Goal: Task Accomplishment & Management: Complete application form

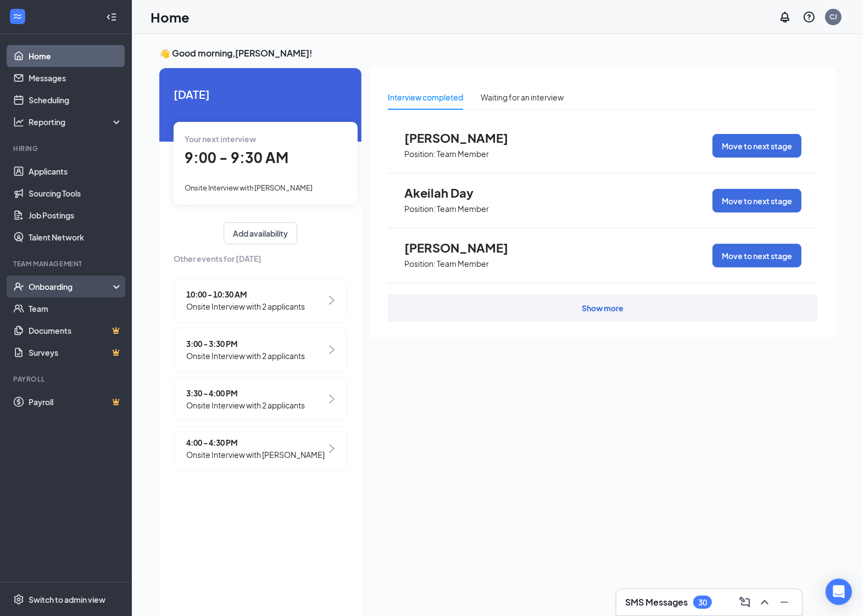
click at [20, 297] on div "Onboarding" at bounding box center [66, 287] width 132 height 22
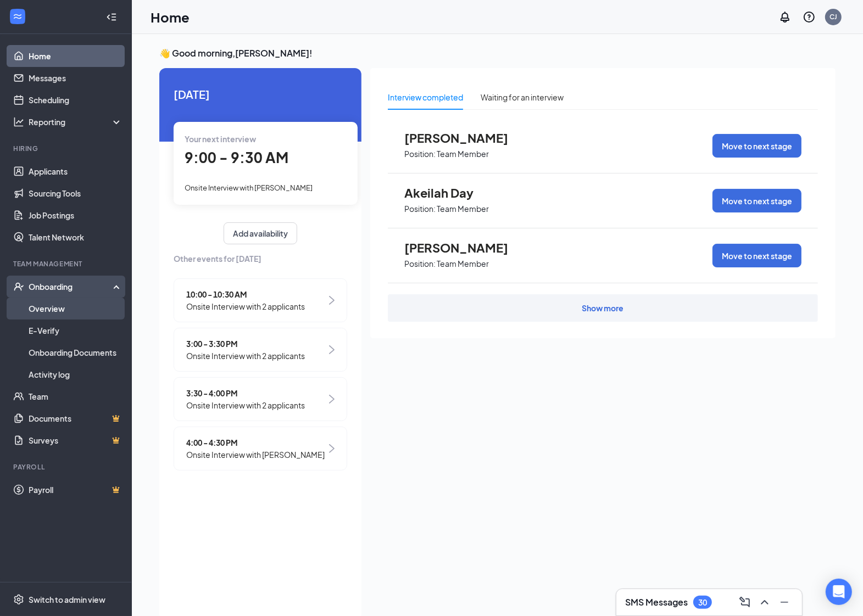
click at [55, 314] on link "Overview" at bounding box center [76, 309] width 94 height 22
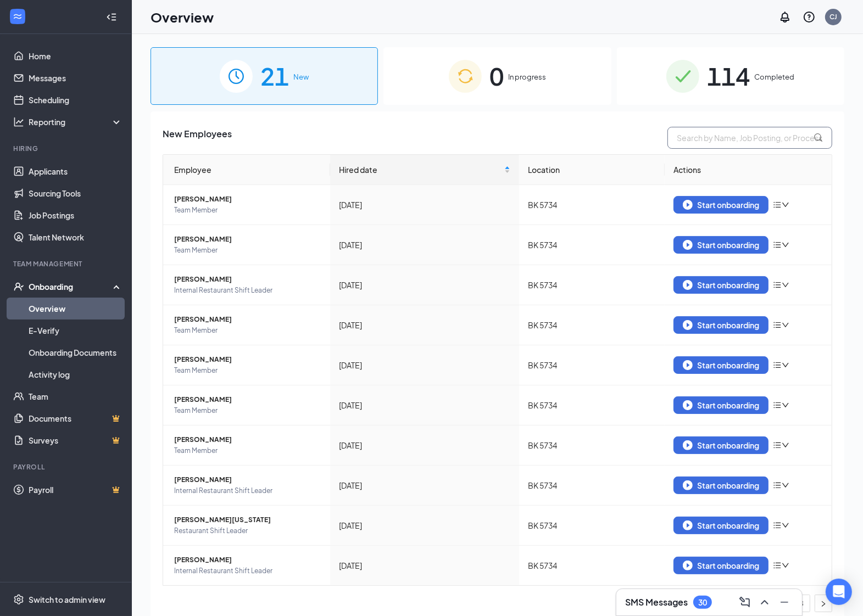
click at [699, 143] on input "text" at bounding box center [749, 138] width 165 height 22
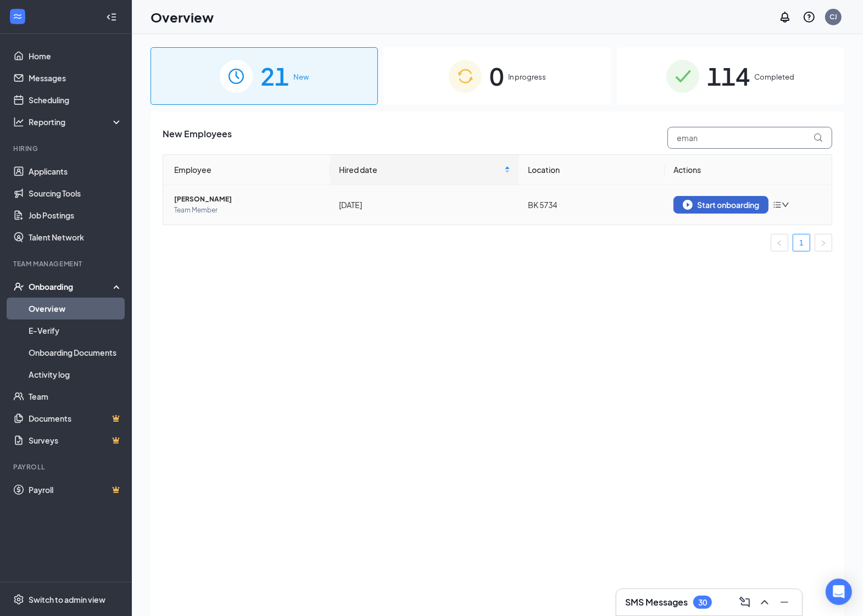
type input "eman"
click at [714, 202] on div "Start onboarding" at bounding box center [720, 205] width 76 height 10
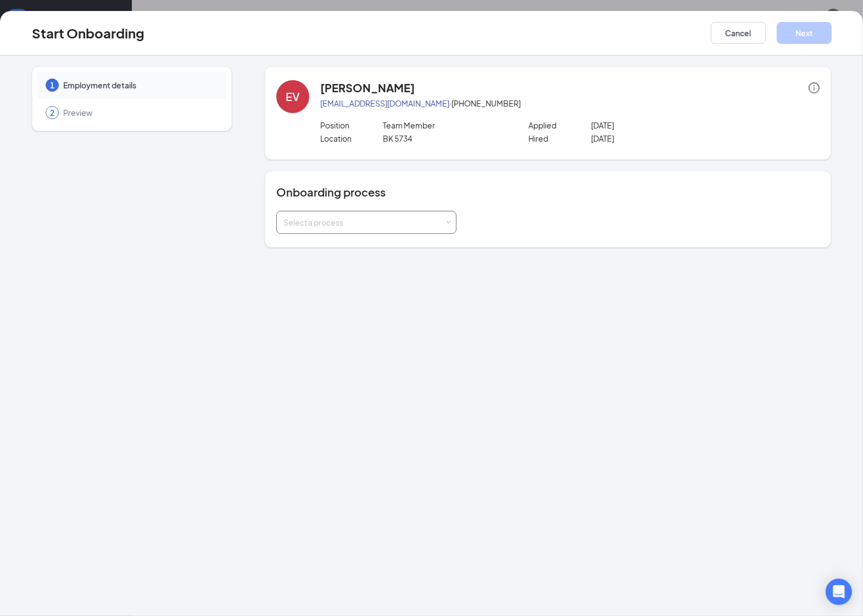
click at [353, 223] on div "Select a process" at bounding box center [363, 222] width 161 height 11
click at [339, 245] on span "Rackson Onboarding" at bounding box center [319, 245] width 76 height 10
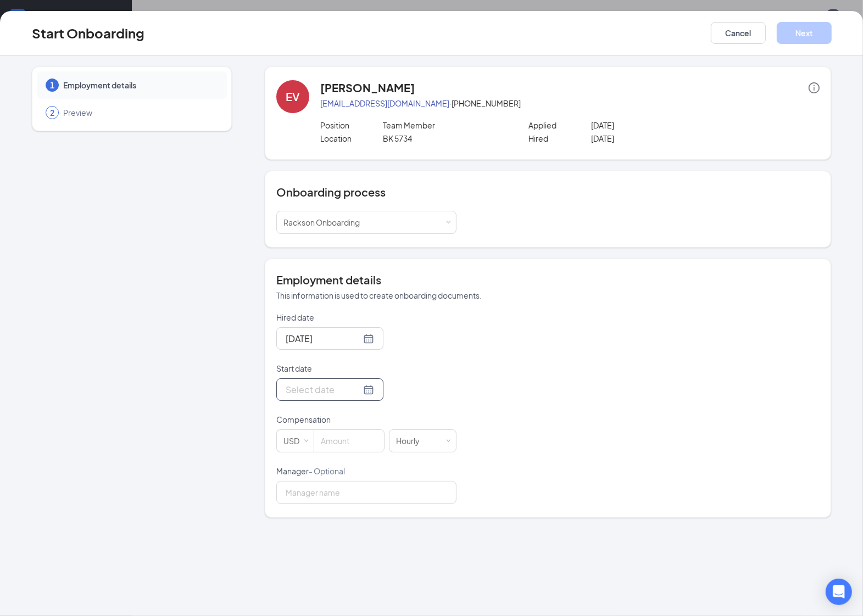
click at [307, 418] on p "Compensation" at bounding box center [366, 419] width 180 height 11
click at [358, 390] on div at bounding box center [329, 390] width 88 height 14
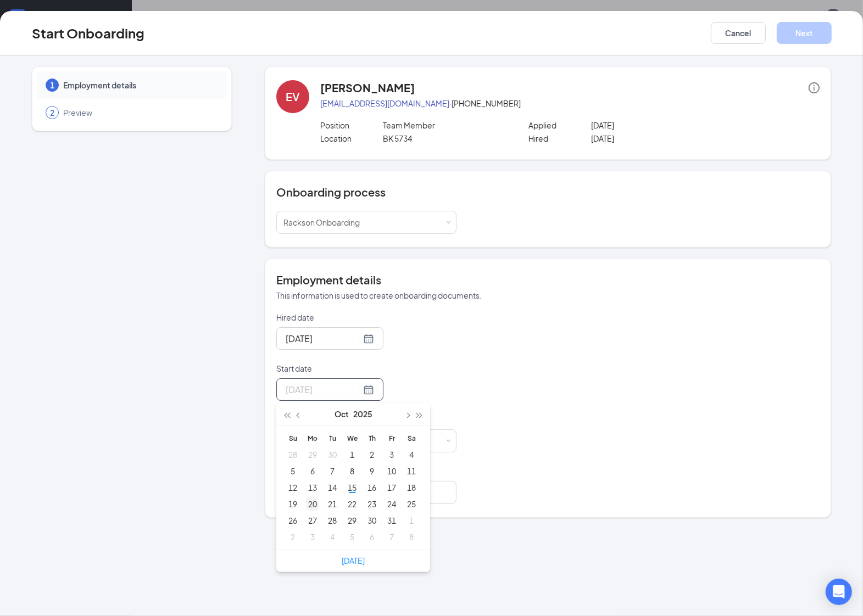
type input "[DATE]"
click at [309, 506] on div "20" at bounding box center [312, 503] width 13 height 13
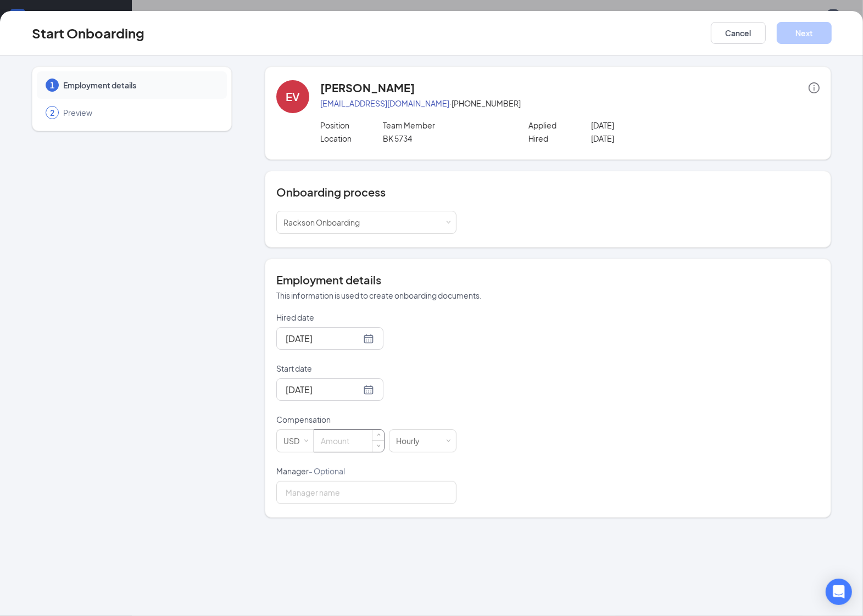
click at [341, 445] on input at bounding box center [349, 441] width 70 height 22
type input "14"
click at [359, 500] on input "Manager - Optional" at bounding box center [366, 492] width 180 height 23
type input "[PERSON_NAME]"
click at [816, 37] on button "Next" at bounding box center [803, 33] width 55 height 22
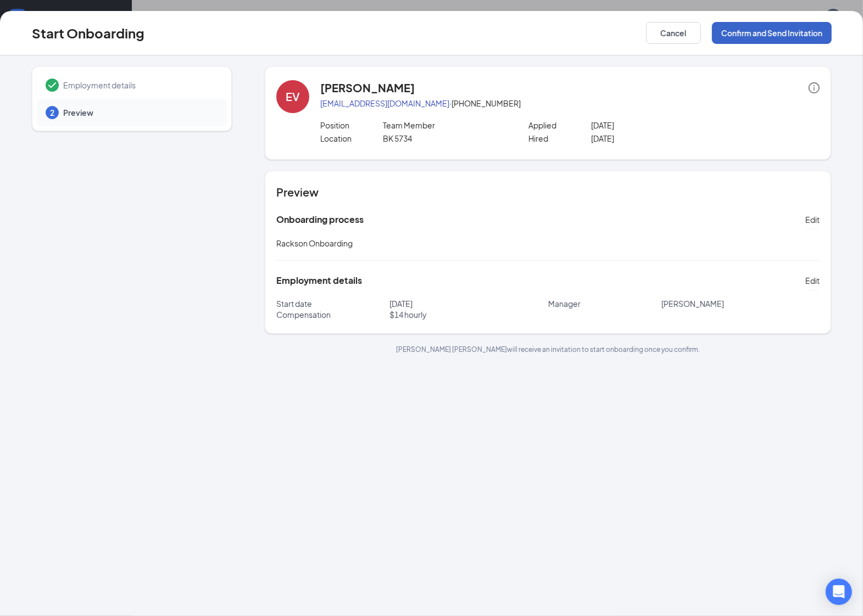
click at [793, 34] on button "Confirm and Send Invitation" at bounding box center [772, 33] width 120 height 22
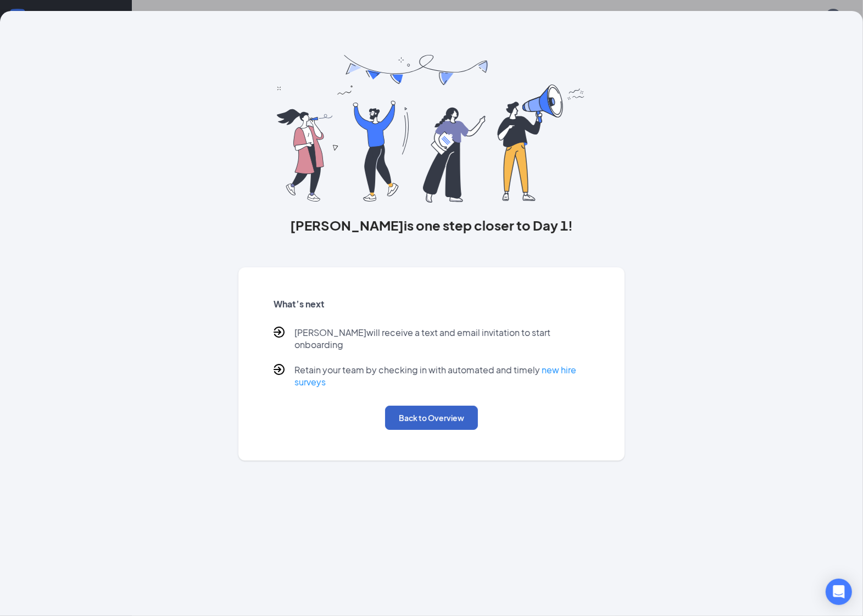
click at [443, 411] on button "Back to Overview" at bounding box center [431, 418] width 93 height 24
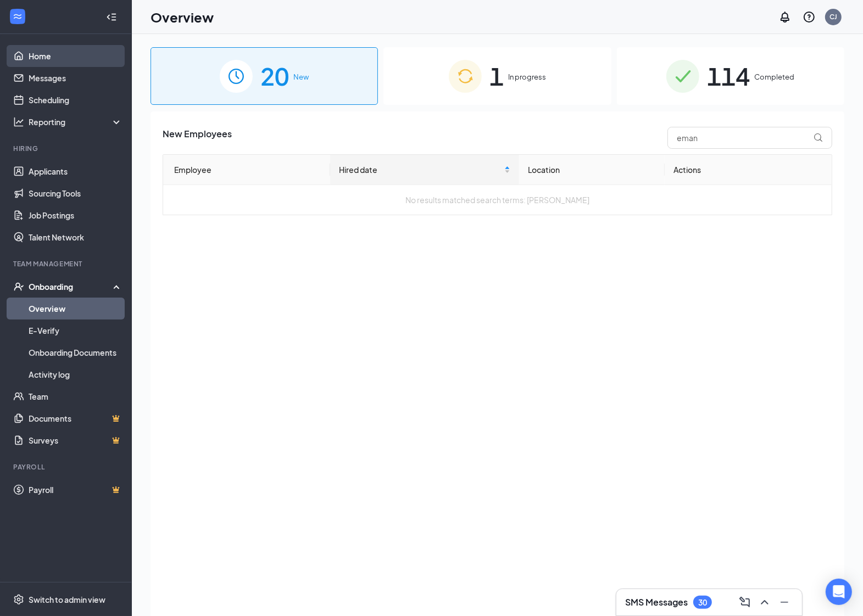
click at [44, 52] on link "Home" at bounding box center [76, 56] width 94 height 22
